Goal: Obtain resource: Obtain resource

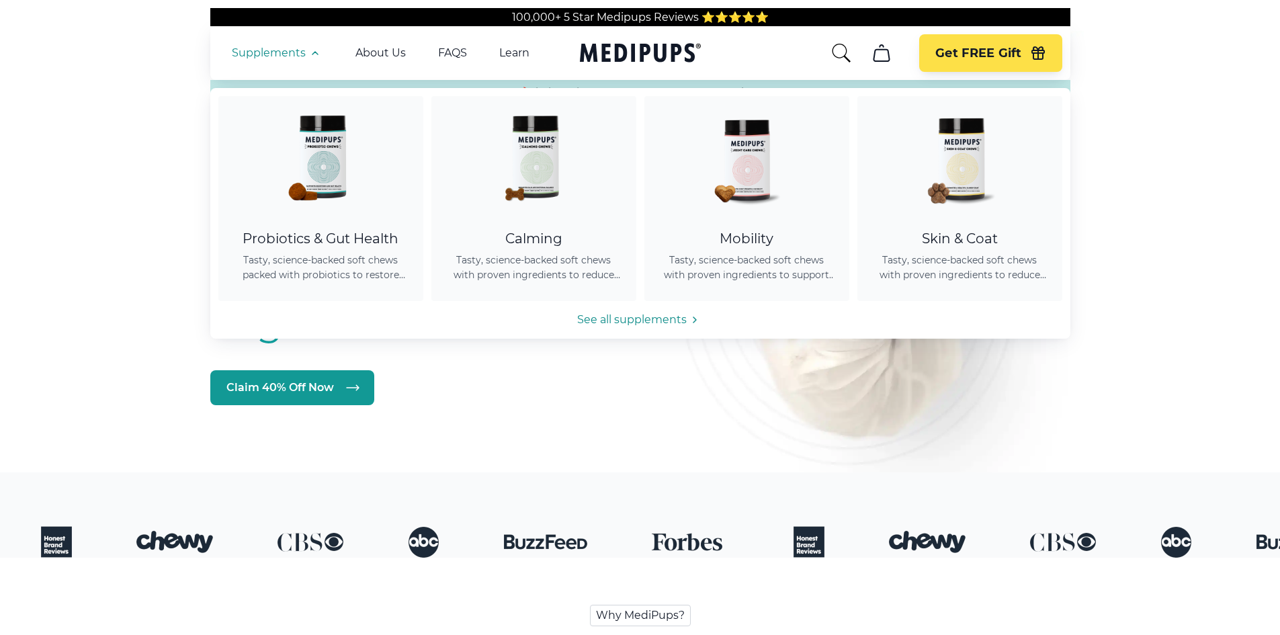
click at [521, 176] on img at bounding box center [533, 156] width 121 height 121
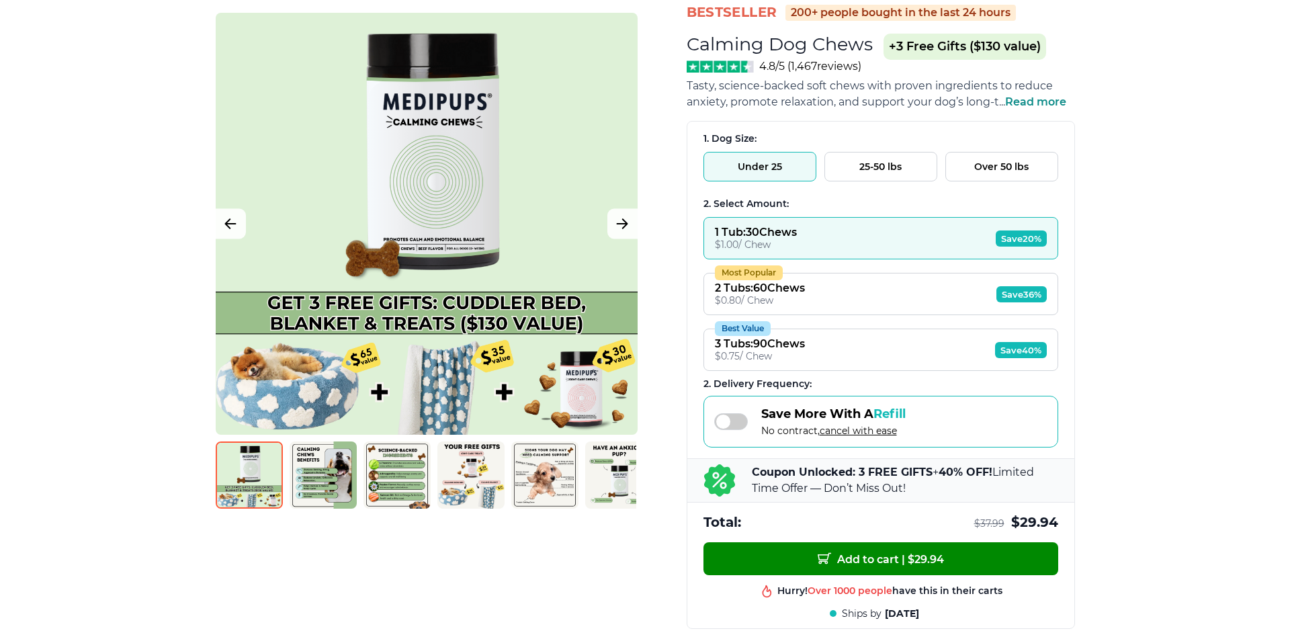
scroll to position [134, 0]
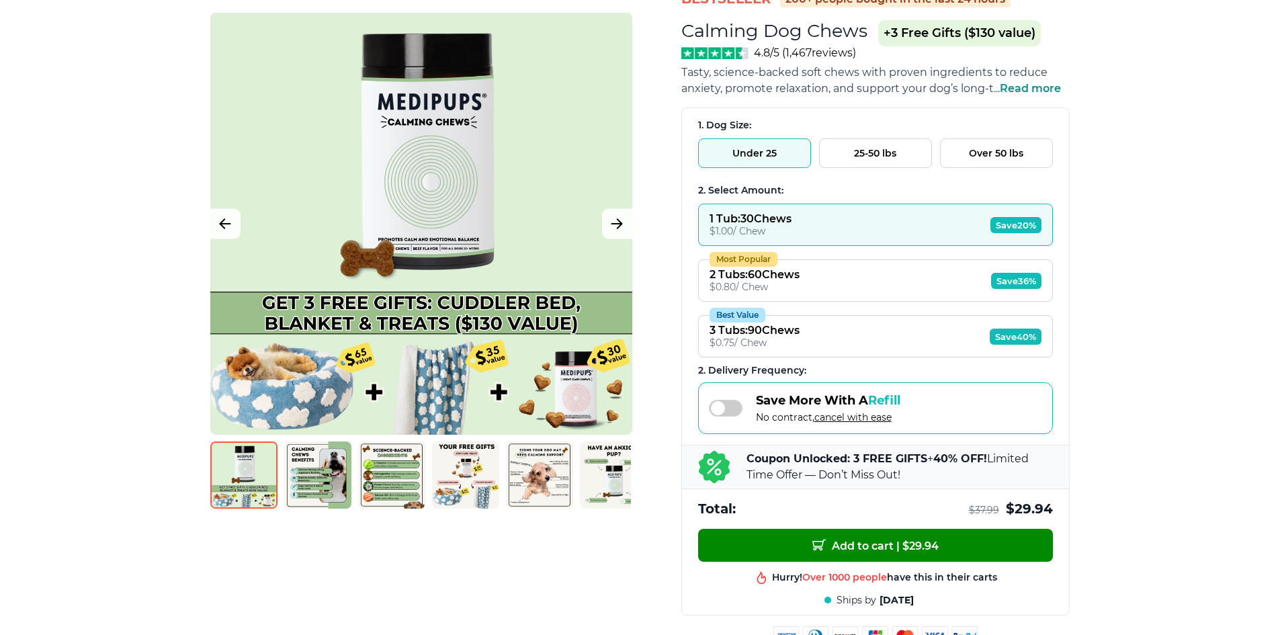
click at [324, 394] on div at bounding box center [421, 224] width 422 height 422
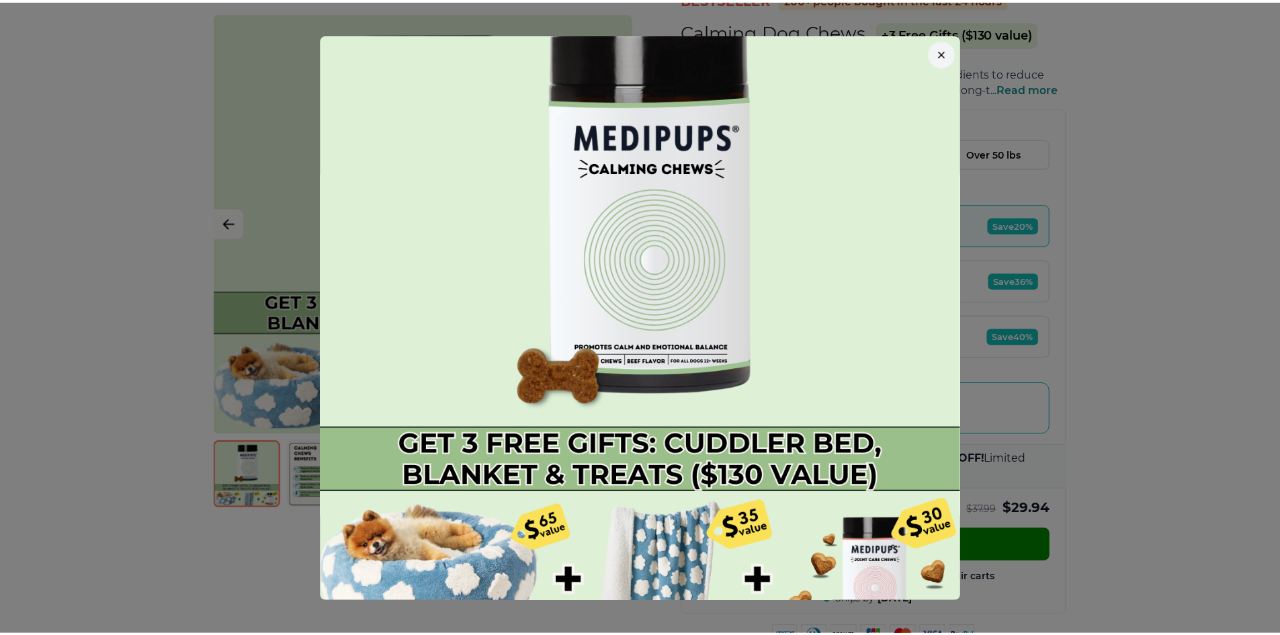
scroll to position [65, 0]
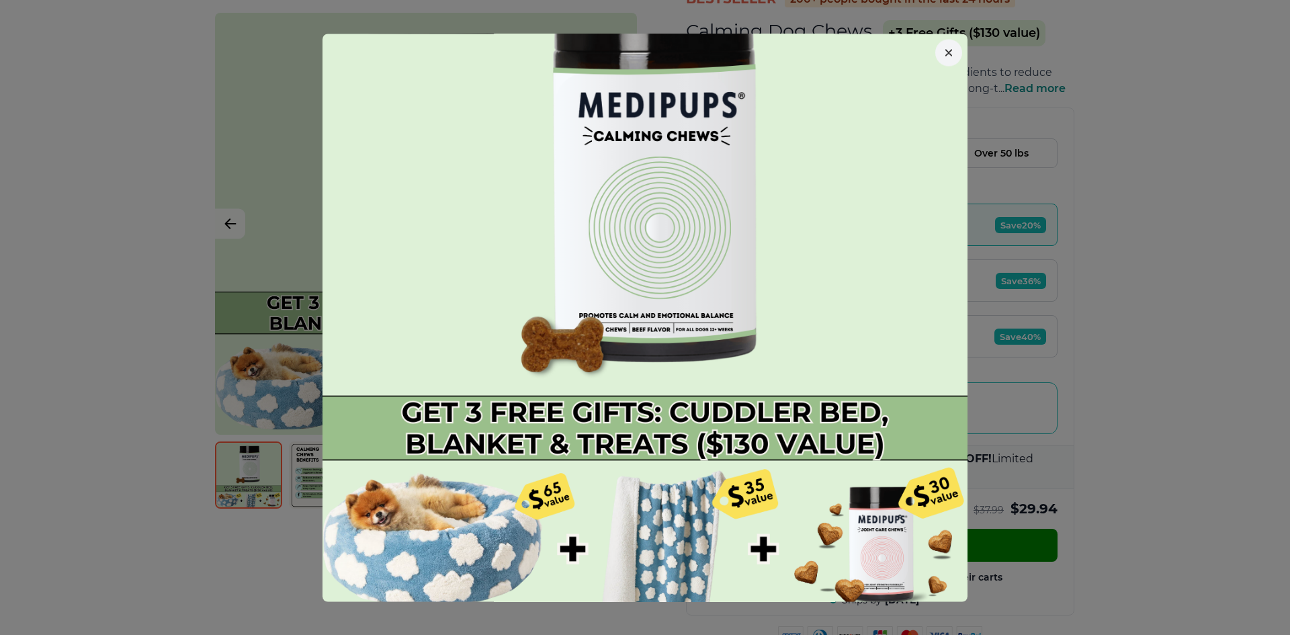
click at [946, 50] on icon "button" at bounding box center [948, 52] width 5 height 5
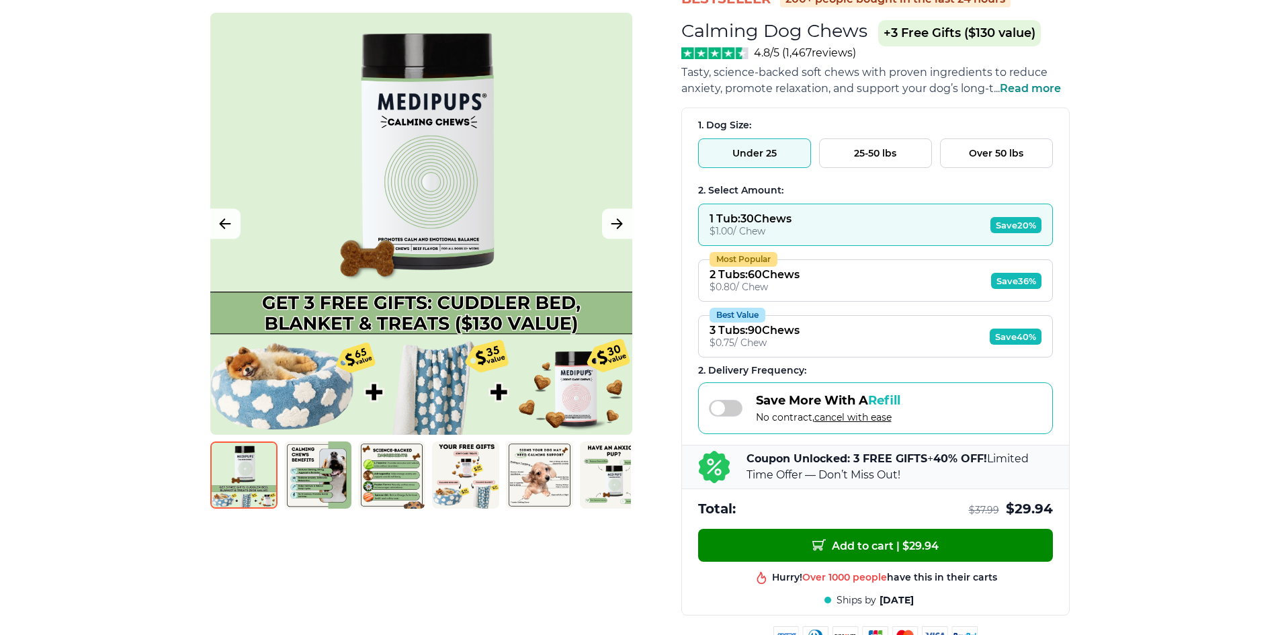
click at [319, 487] on img at bounding box center [317, 475] width 67 height 67
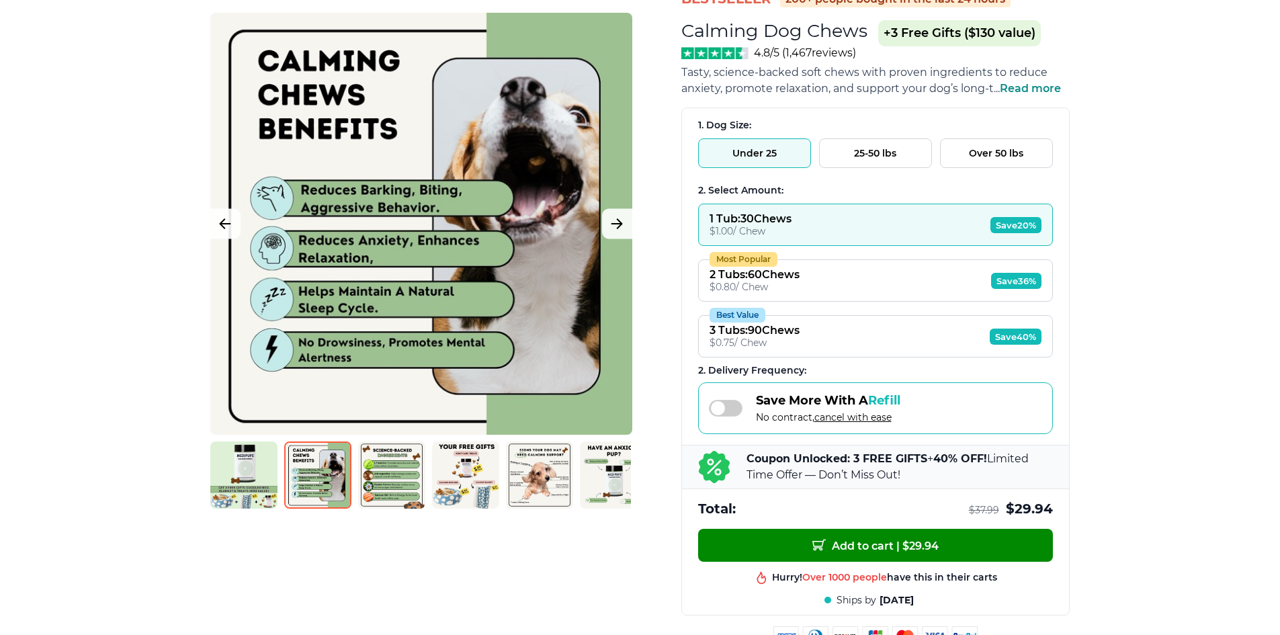
click at [398, 474] on img at bounding box center [391, 475] width 67 height 67
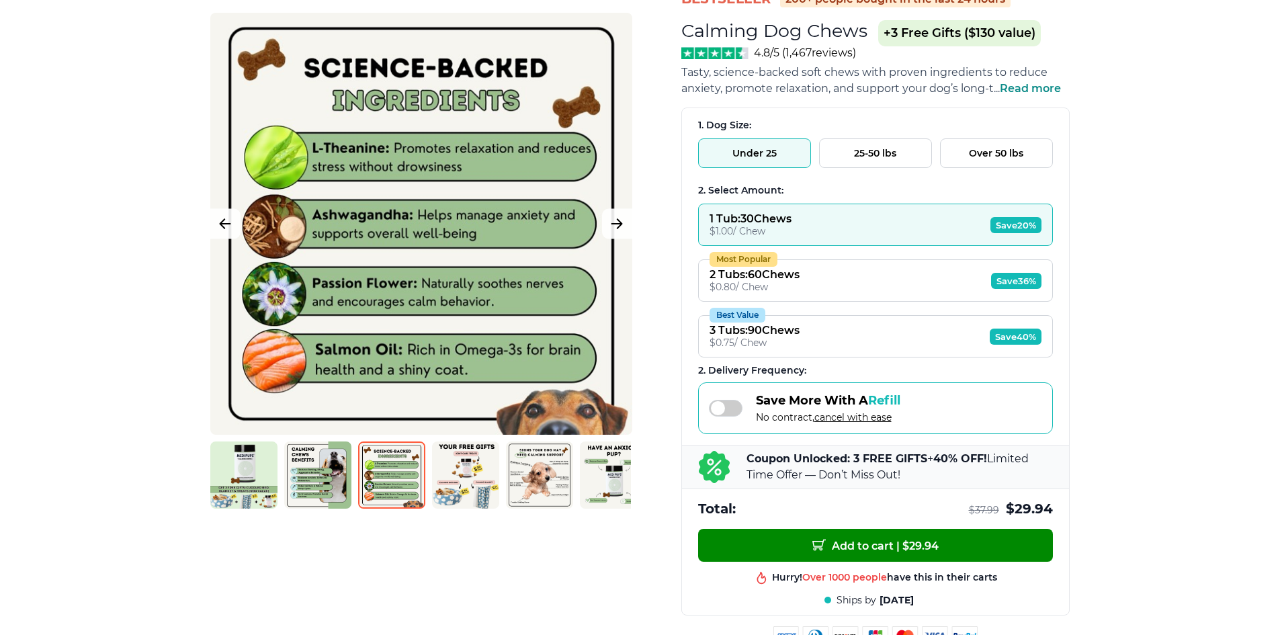
click at [465, 473] on img at bounding box center [465, 475] width 67 height 67
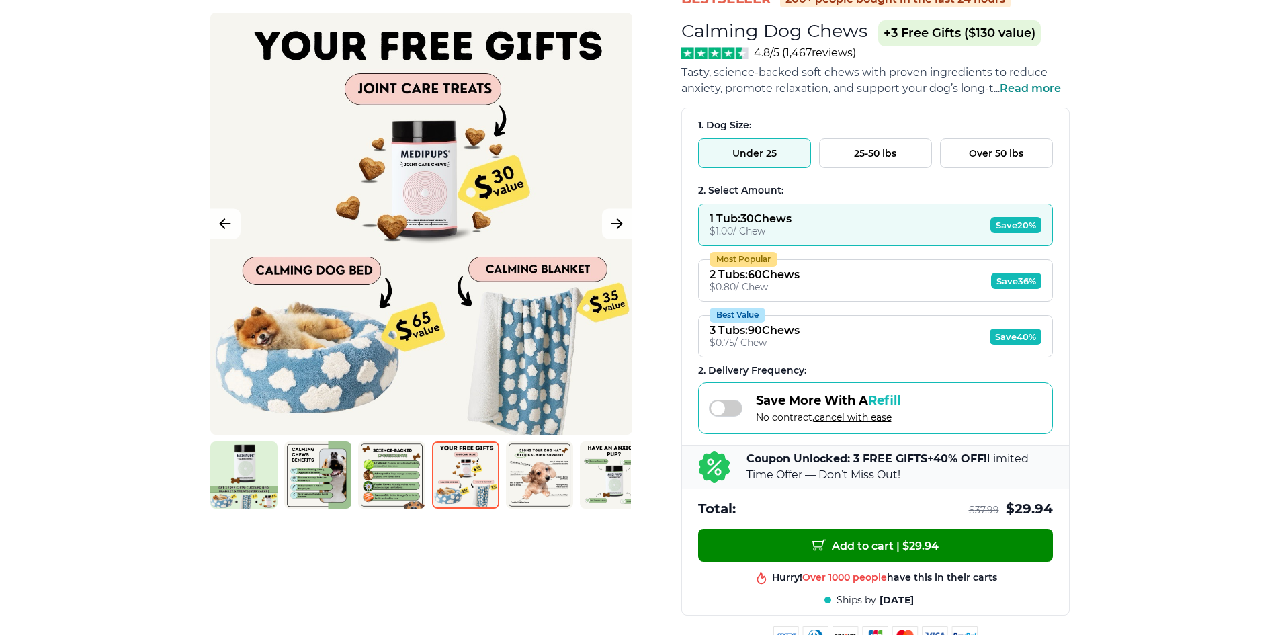
click at [547, 480] on img at bounding box center [539, 475] width 67 height 67
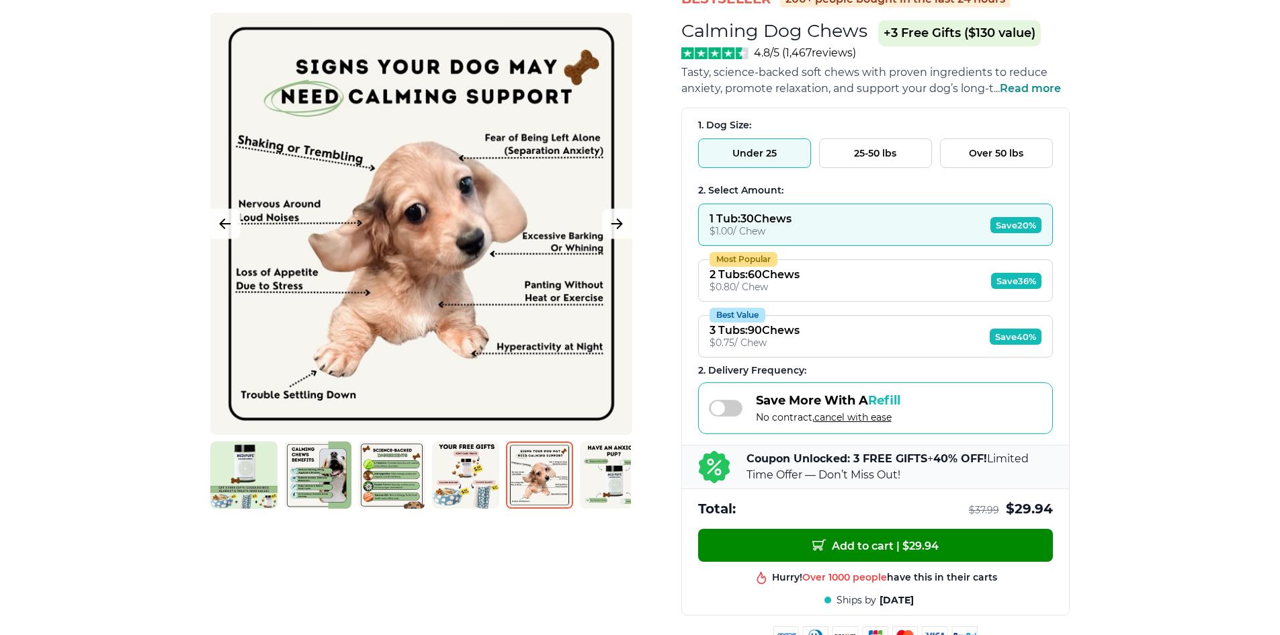
click at [609, 480] on img at bounding box center [613, 475] width 67 height 67
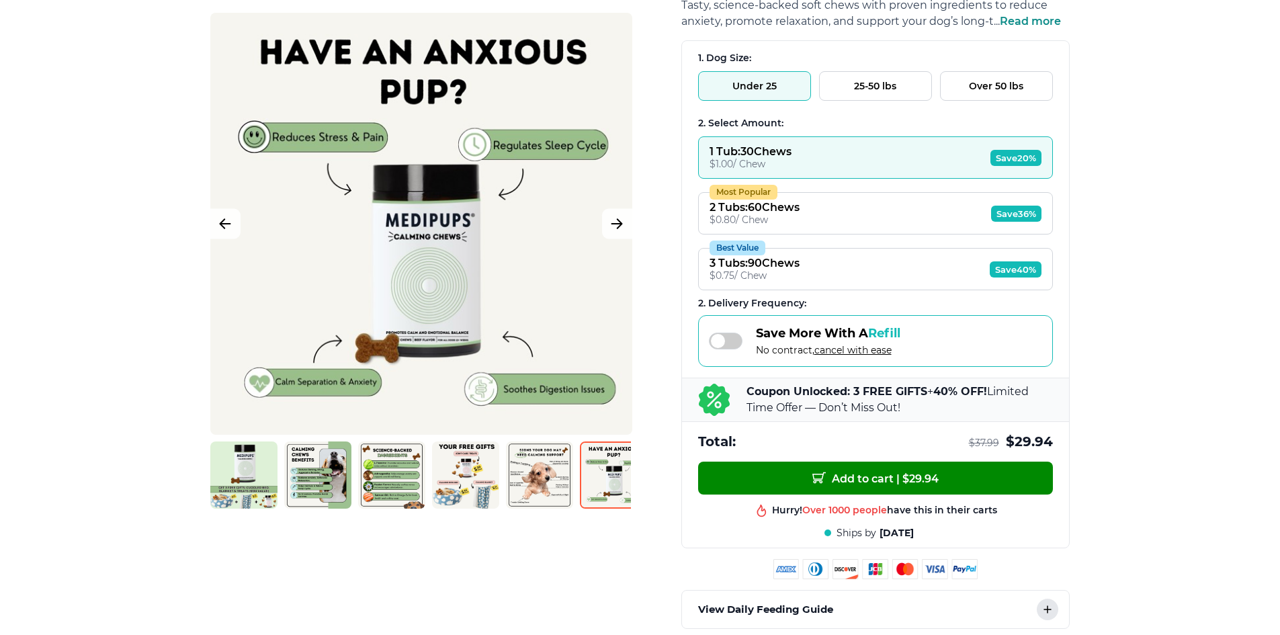
scroll to position [67, 0]
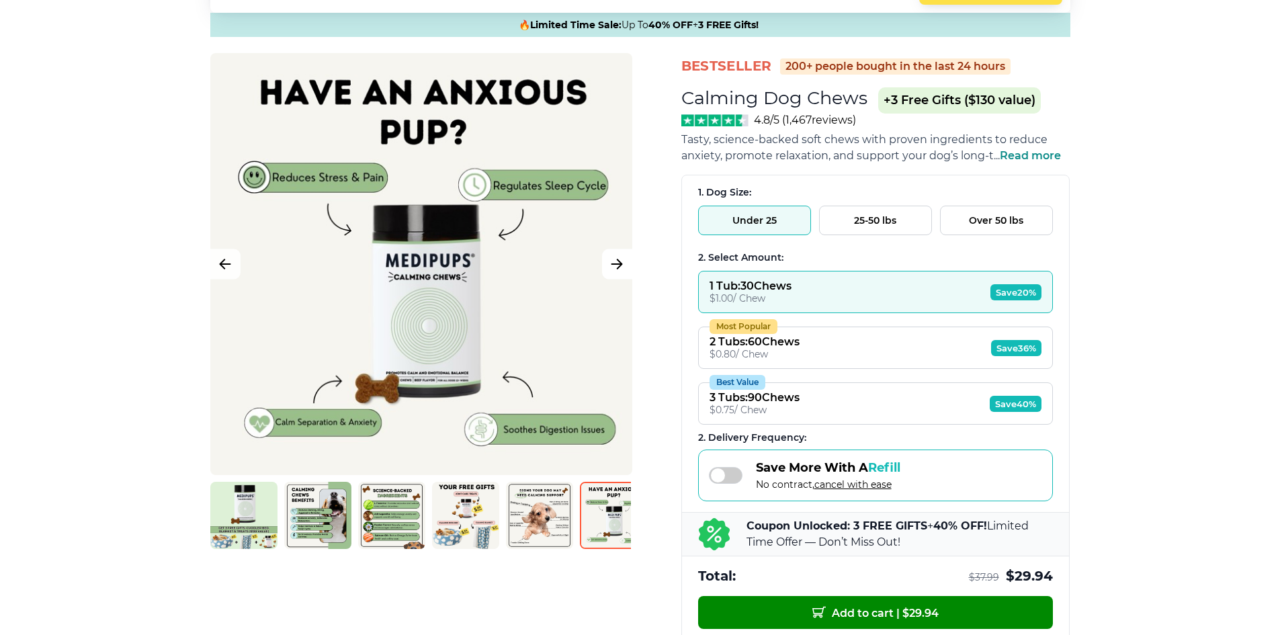
click at [618, 267] on icon "Next Image" at bounding box center [617, 264] width 16 height 17
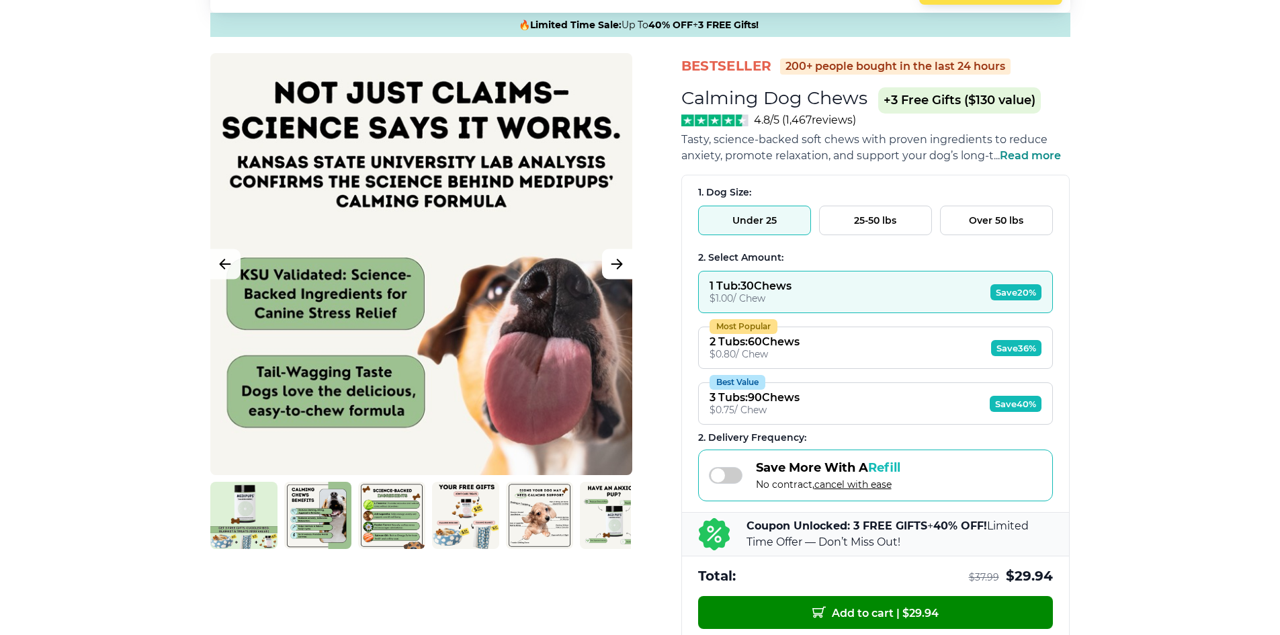
click at [618, 267] on icon "Next Image" at bounding box center [617, 264] width 16 height 17
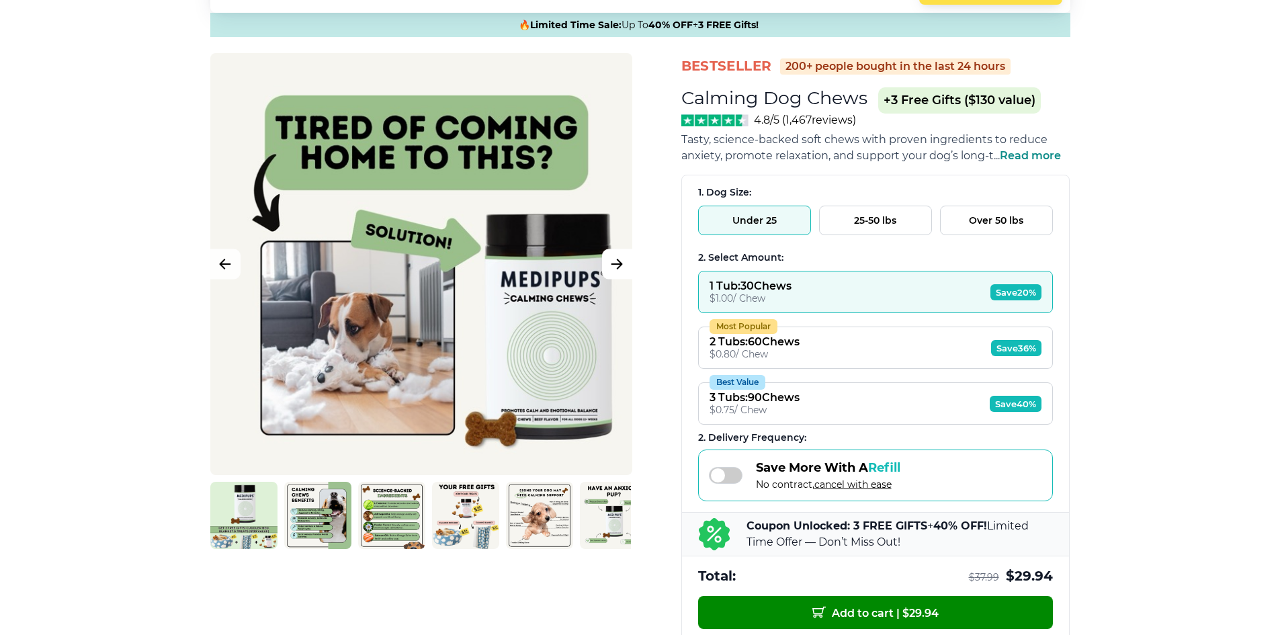
click at [617, 267] on icon "Next Image" at bounding box center [617, 264] width 16 height 17
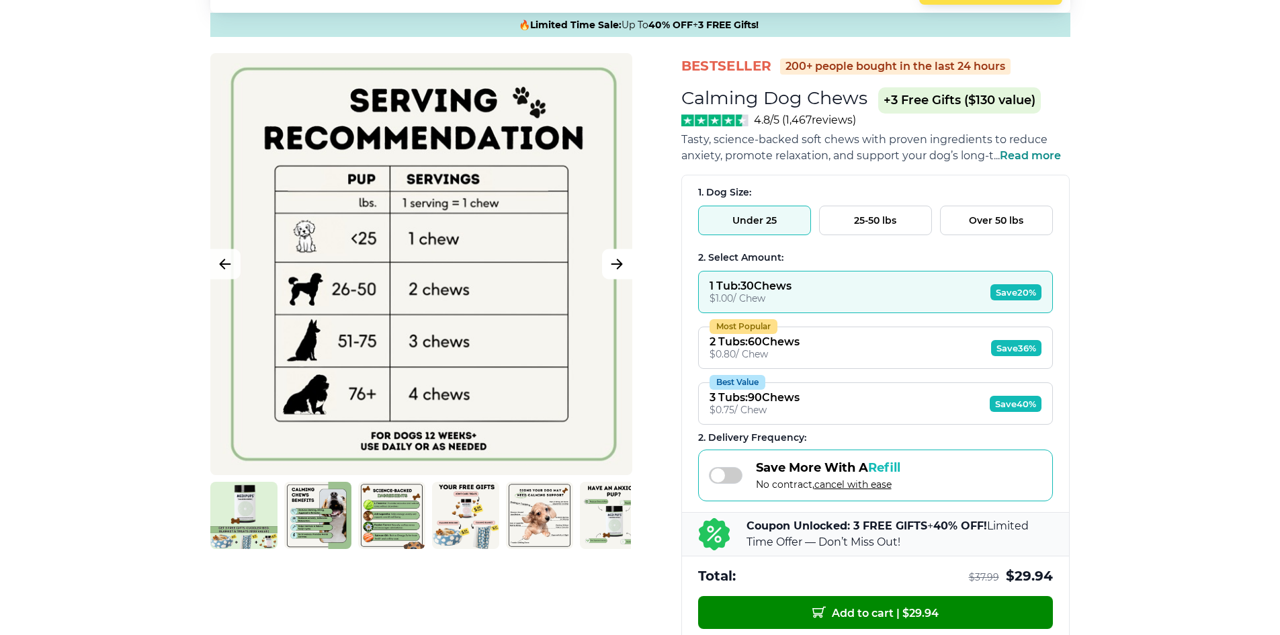
click at [616, 268] on icon "Next Image" at bounding box center [617, 264] width 16 height 17
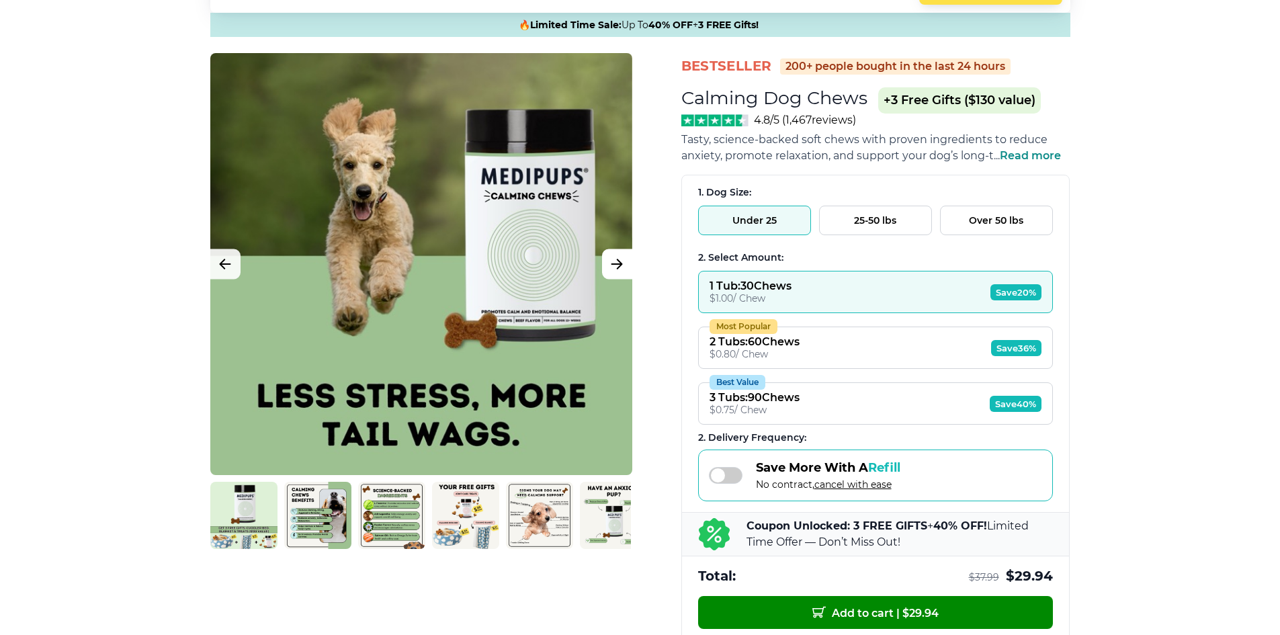
click at [616, 268] on icon "Next Image" at bounding box center [617, 264] width 16 height 17
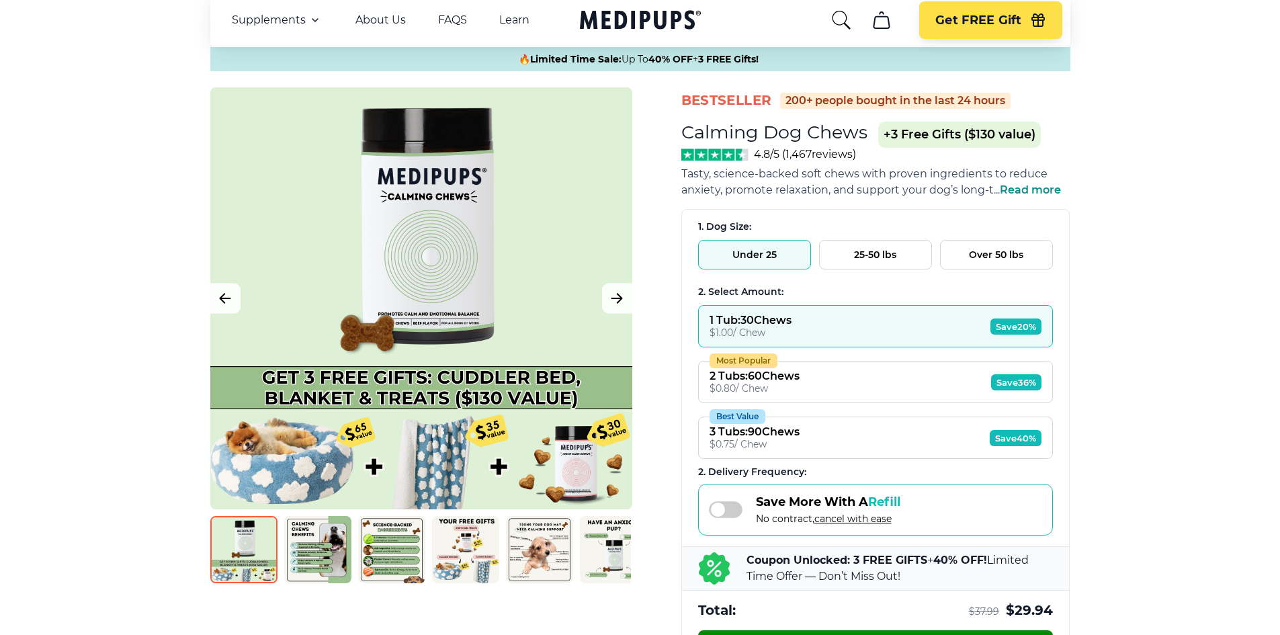
scroll to position [0, 0]
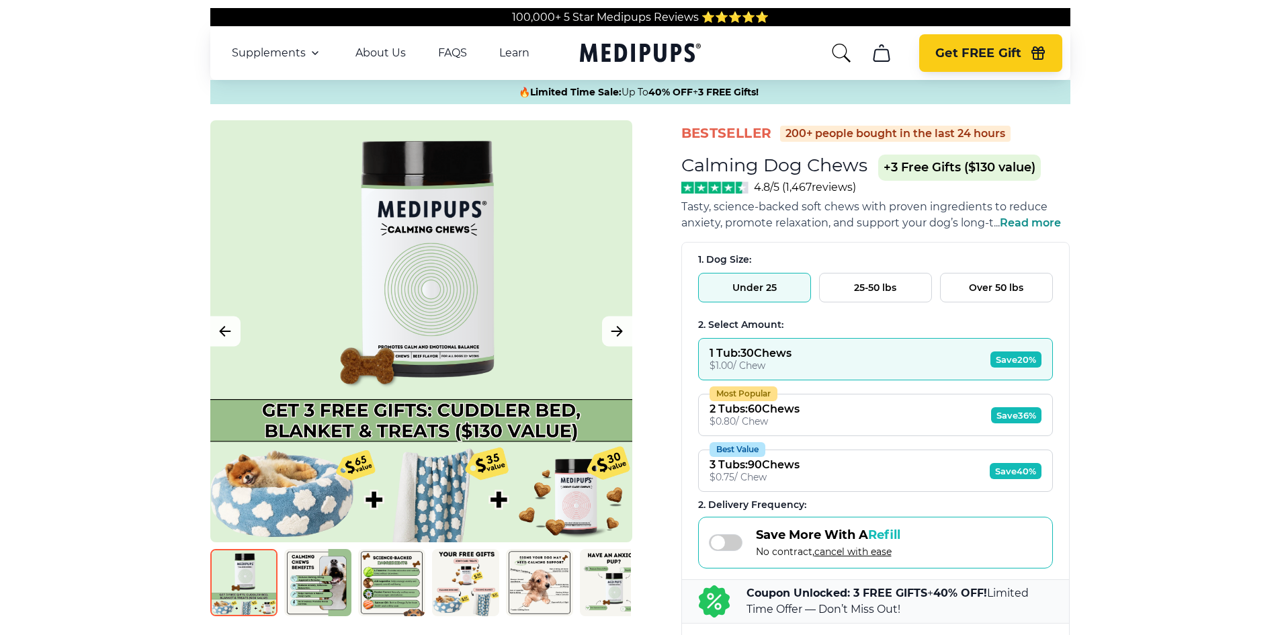
click at [1006, 54] on span "Get FREE Gift" at bounding box center [978, 53] width 86 height 15
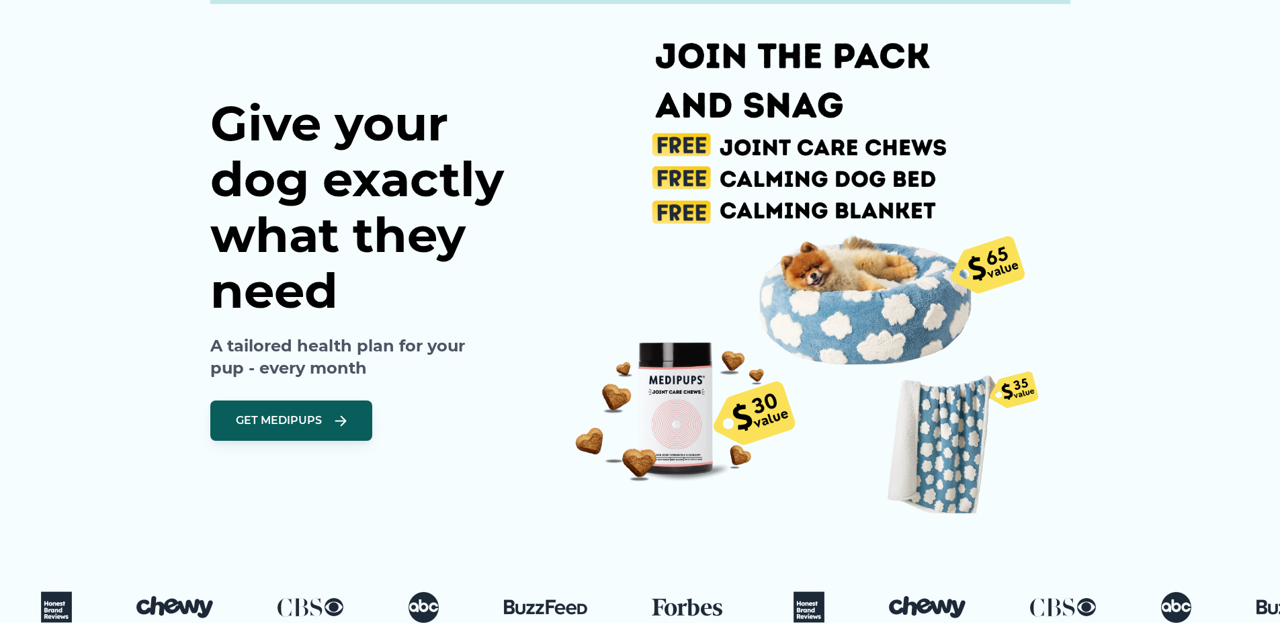
scroll to position [134, 0]
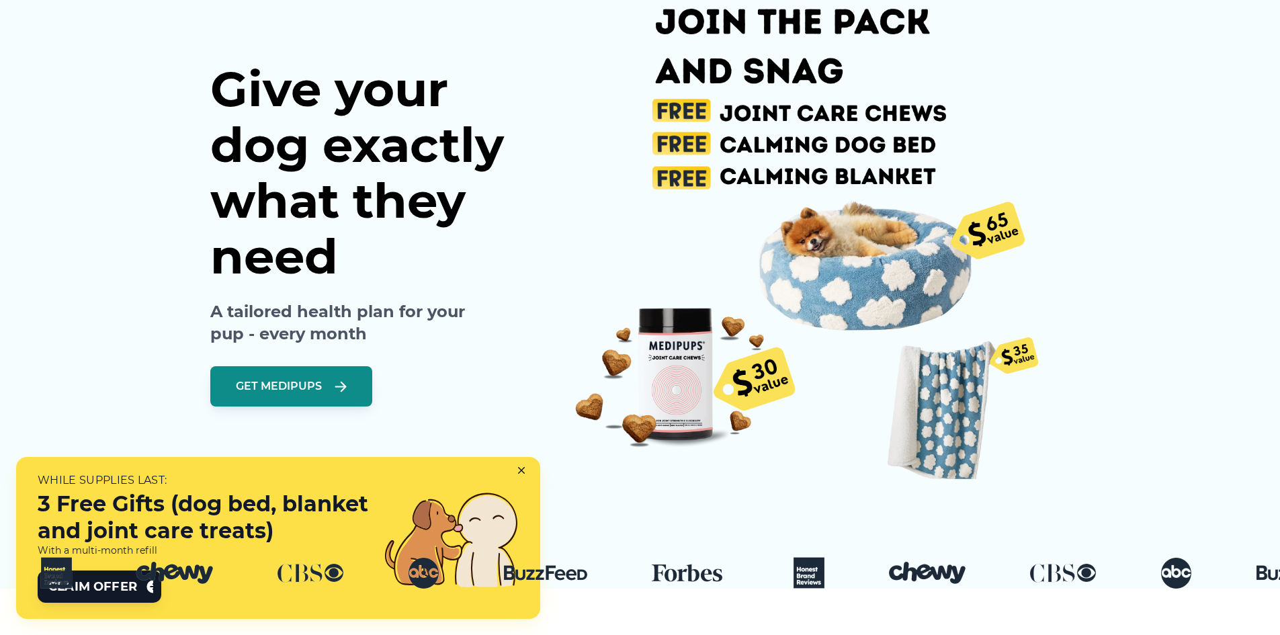
click at [339, 388] on icon "button" at bounding box center [341, 386] width 10 height 9
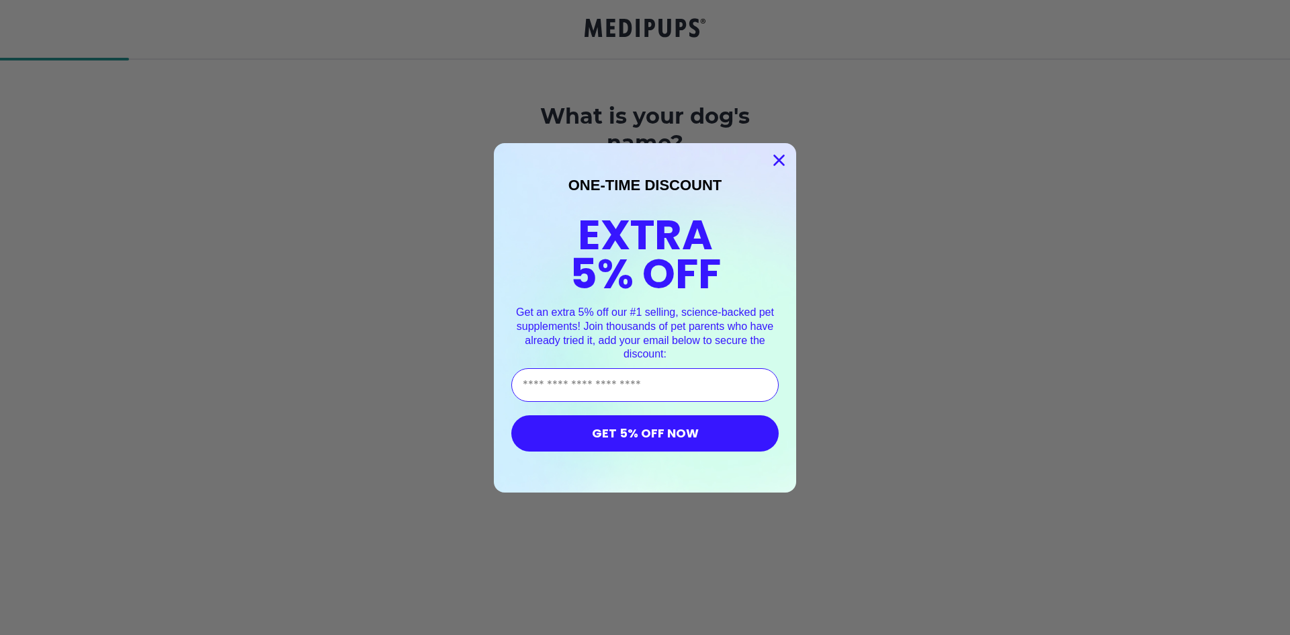
click at [779, 153] on circle "Close dialog" at bounding box center [779, 160] width 22 height 22
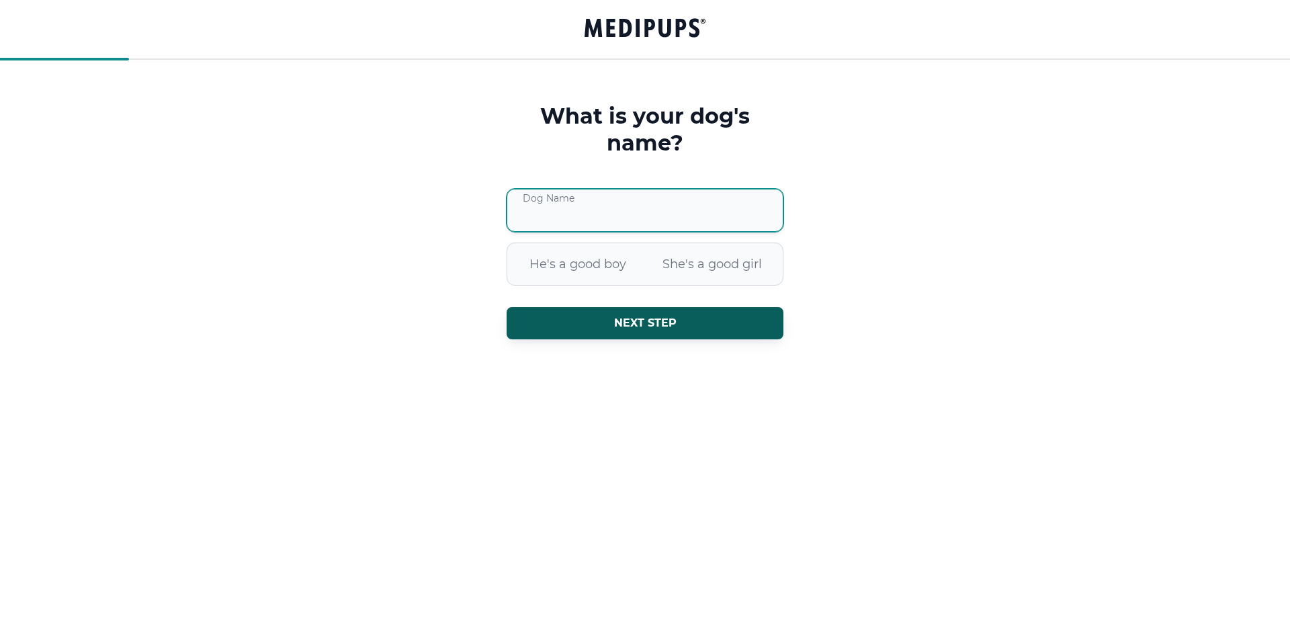
click at [649, 216] on input "Dog Name" at bounding box center [645, 210] width 277 height 43
type input "******"
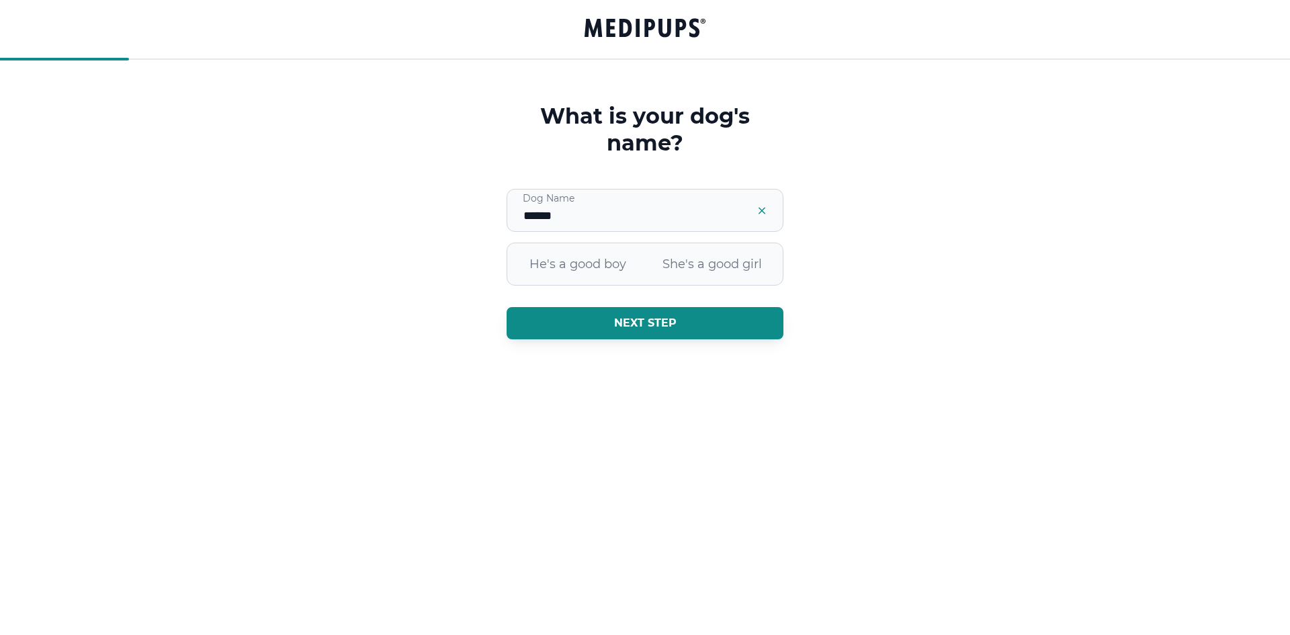
click at [615, 333] on button "Next step" at bounding box center [645, 323] width 277 height 32
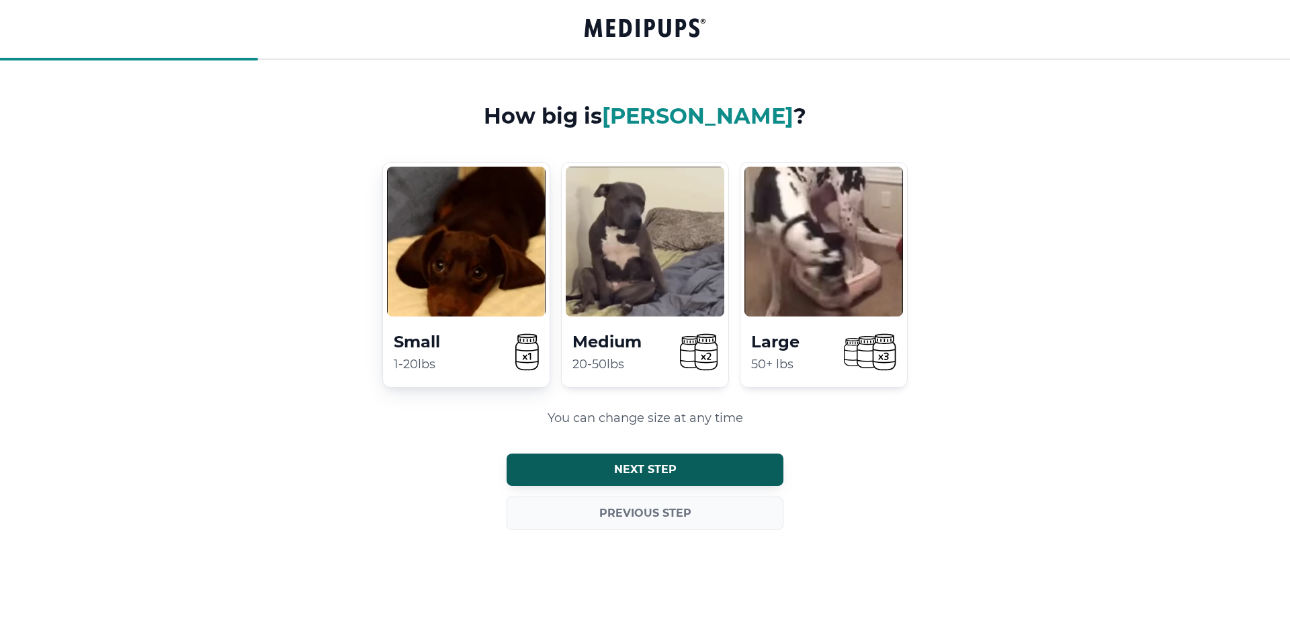
click at [443, 326] on div "Small 1-20lbs" at bounding box center [466, 275] width 168 height 226
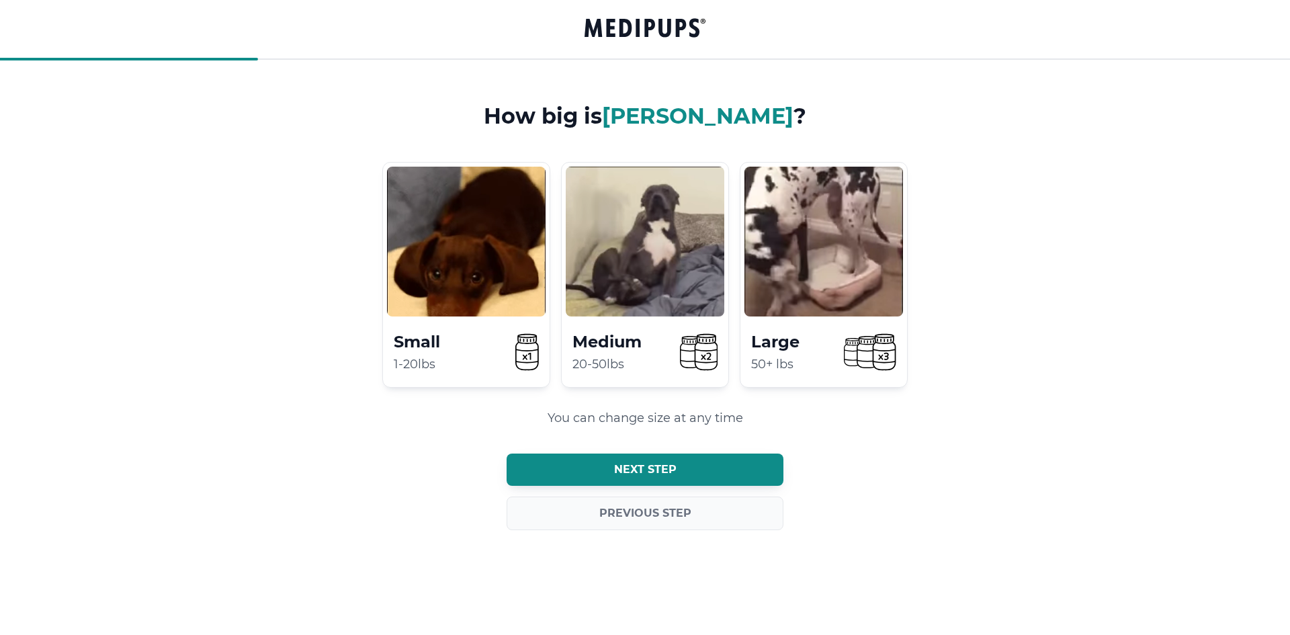
click at [624, 459] on button "Next step" at bounding box center [645, 470] width 277 height 32
